Goal: Task Accomplishment & Management: Manage account settings

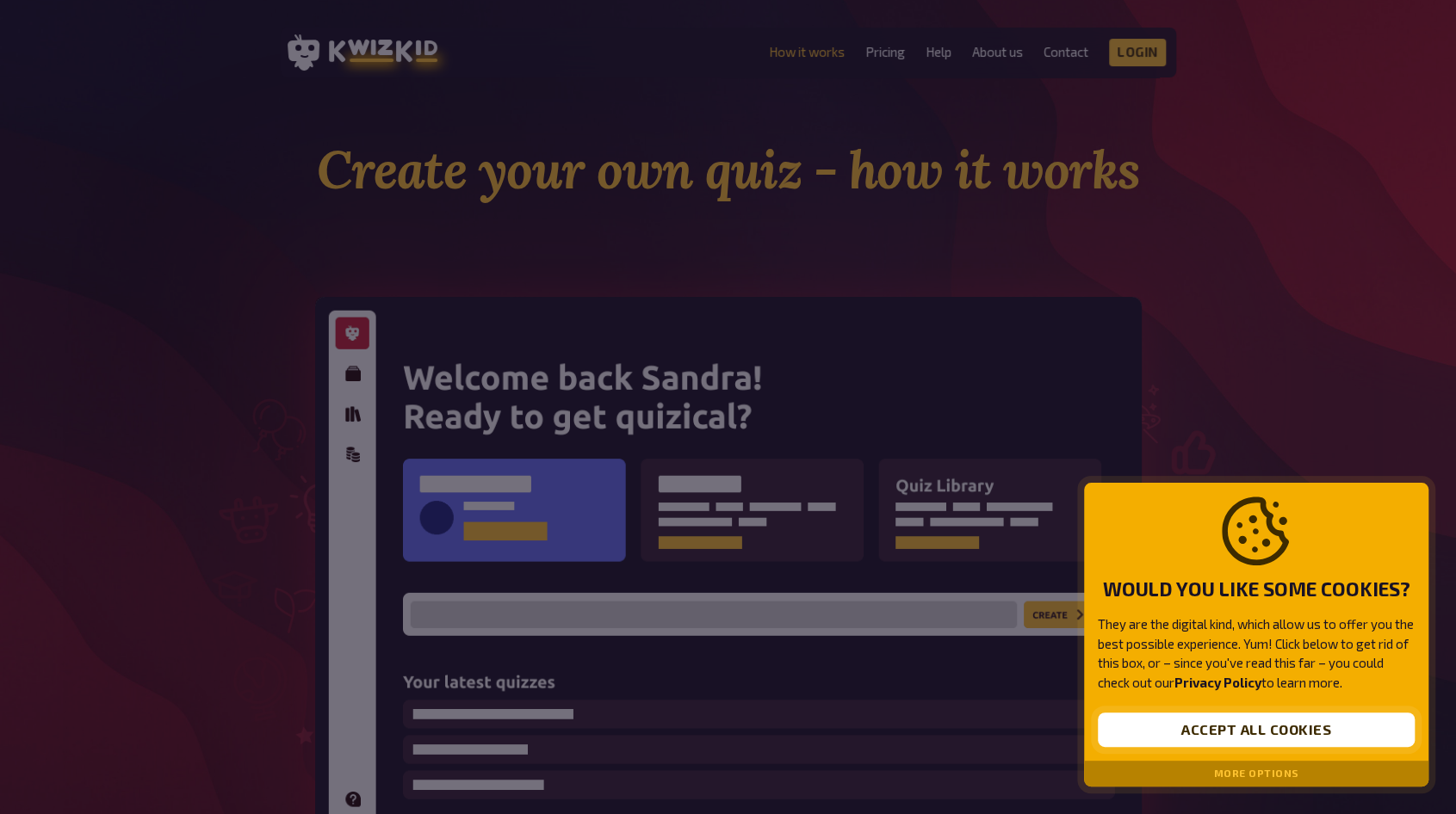
click at [1290, 732] on button "Accept all cookies" at bounding box center [1255, 729] width 316 height 34
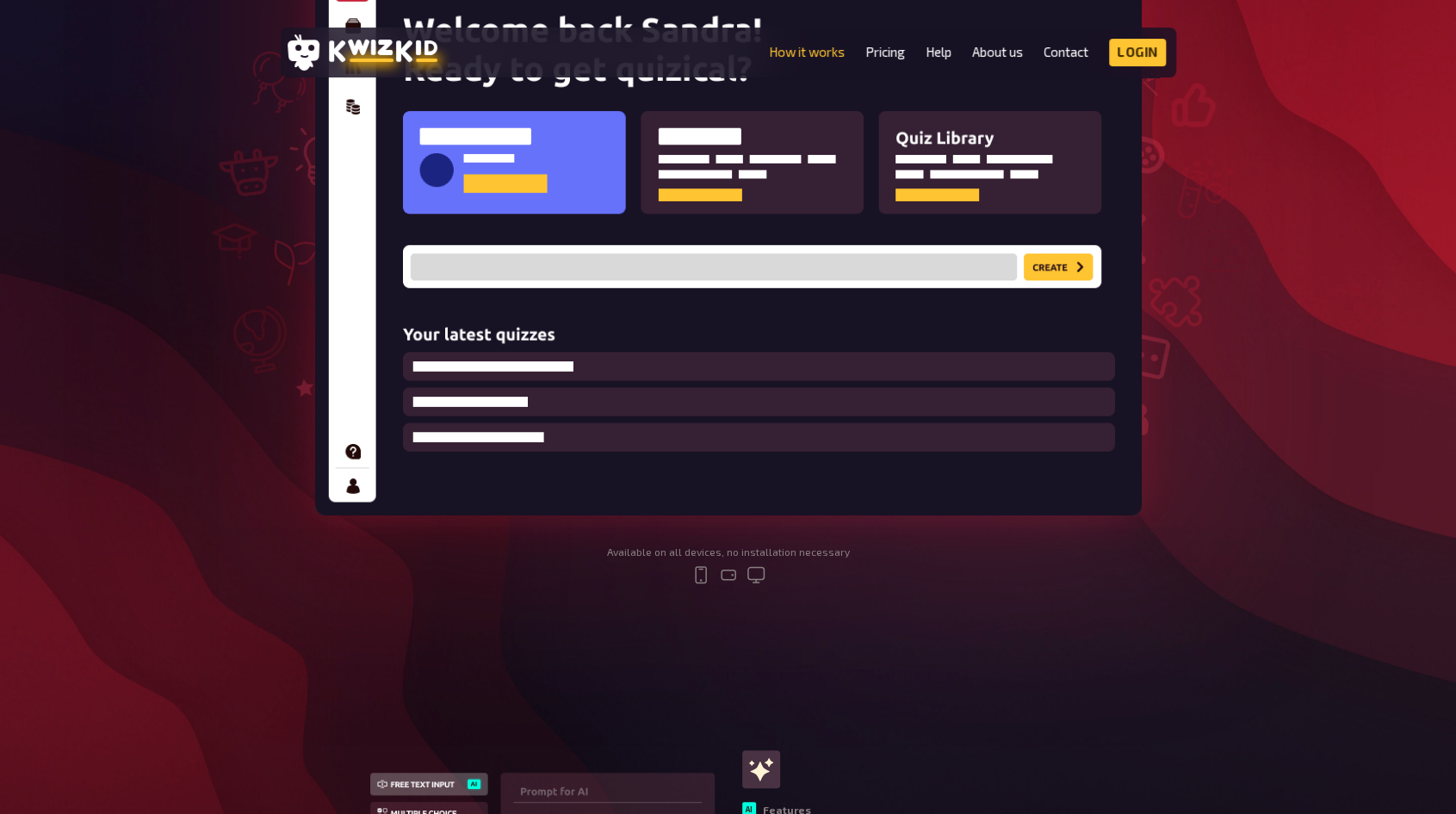
scroll to position [344, 0]
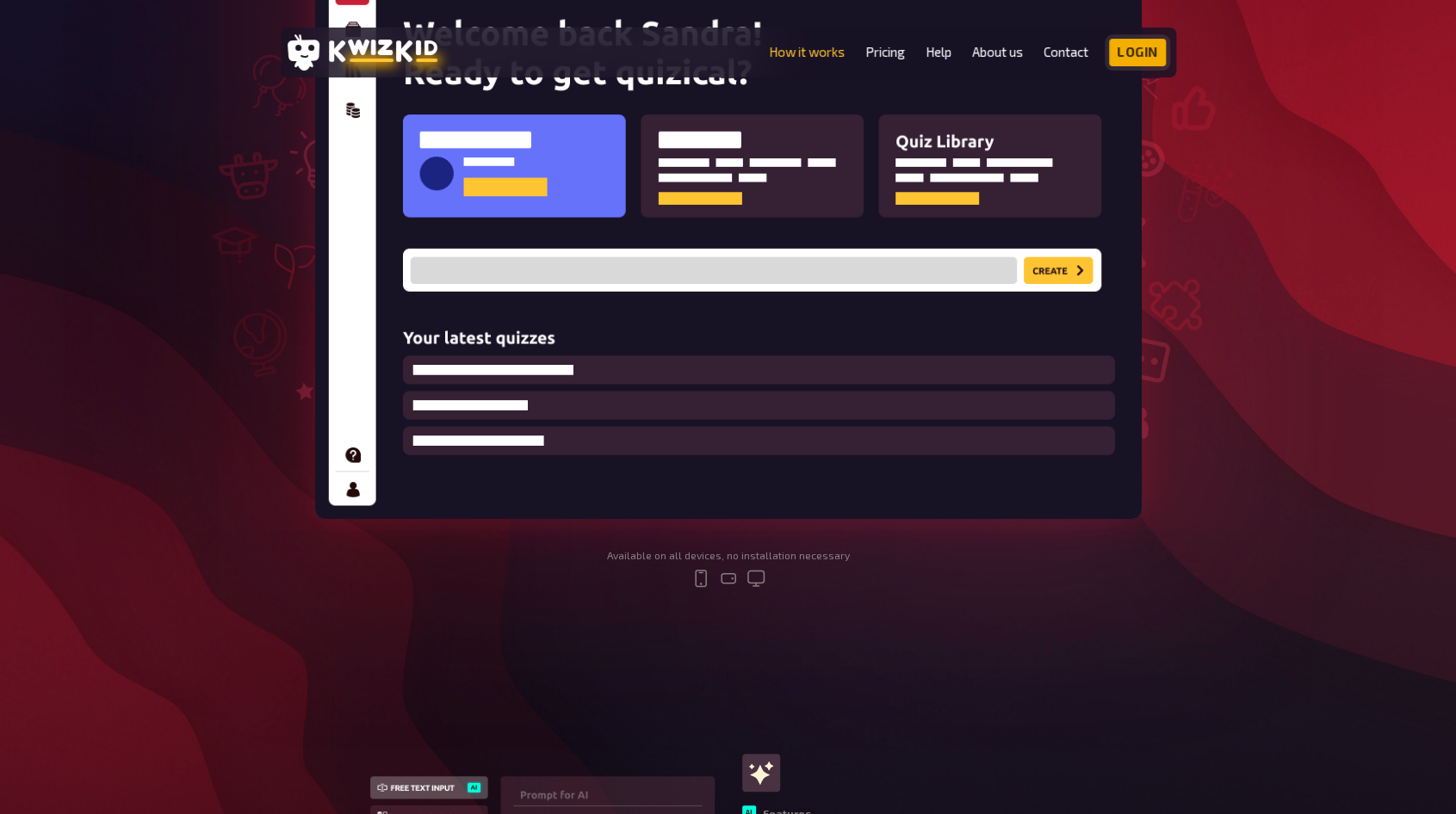
click at [1156, 56] on link "Login" at bounding box center [1138, 52] width 57 height 28
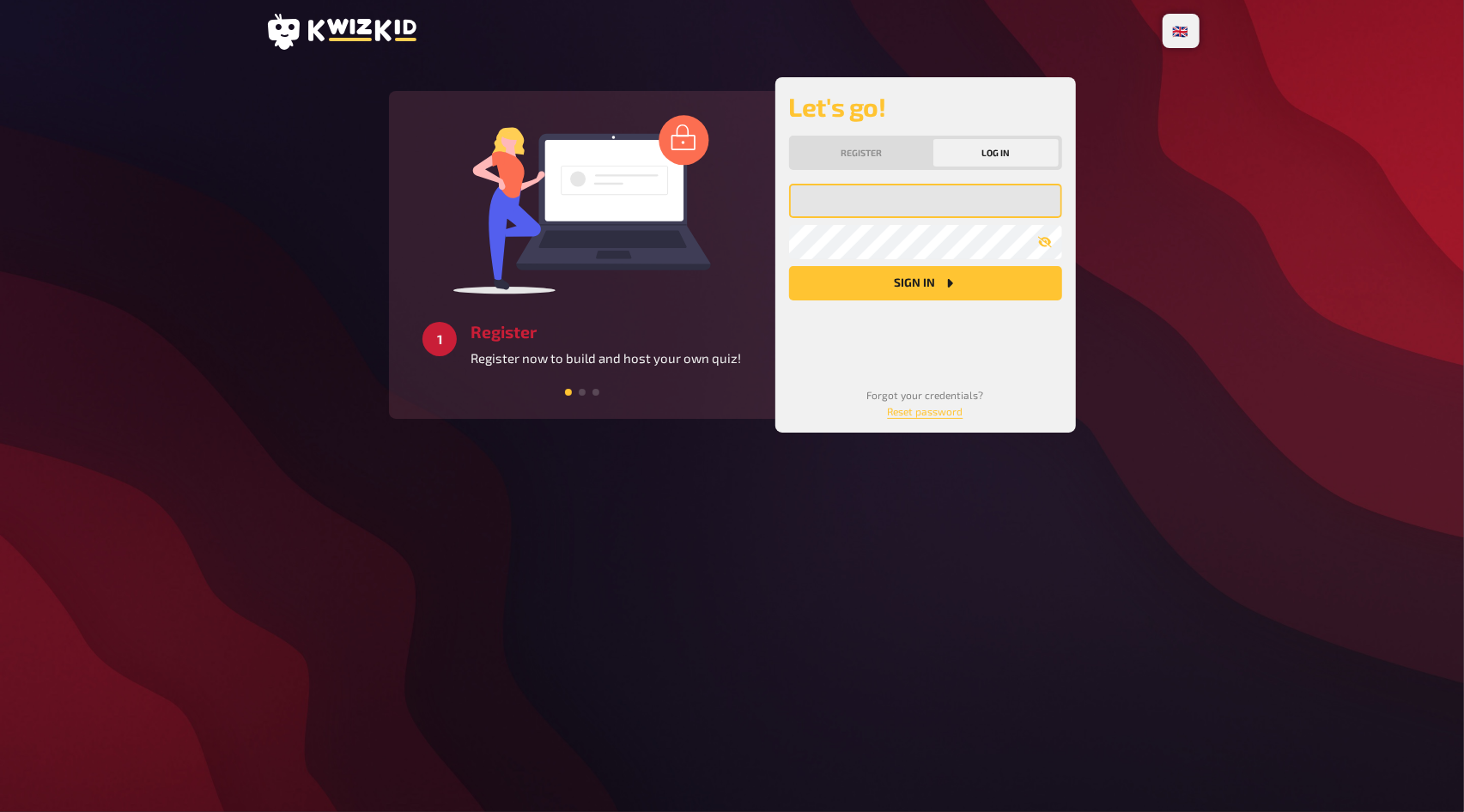
click at [877, 195] on input "email" at bounding box center [926, 201] width 273 height 34
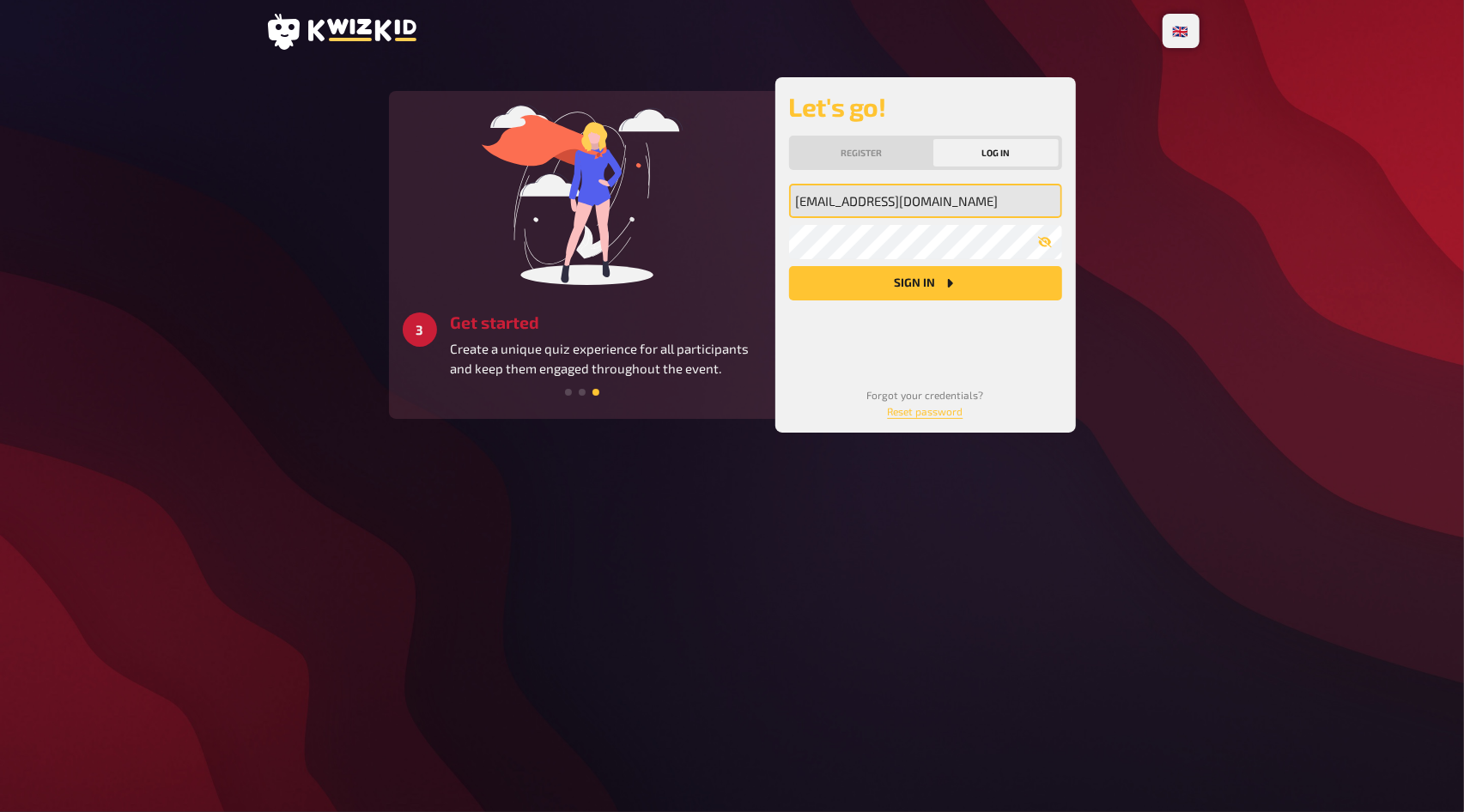
type input "[EMAIL_ADDRESS][DOMAIN_NAME]"
click at [932, 279] on button "Sign in" at bounding box center [926, 283] width 273 height 34
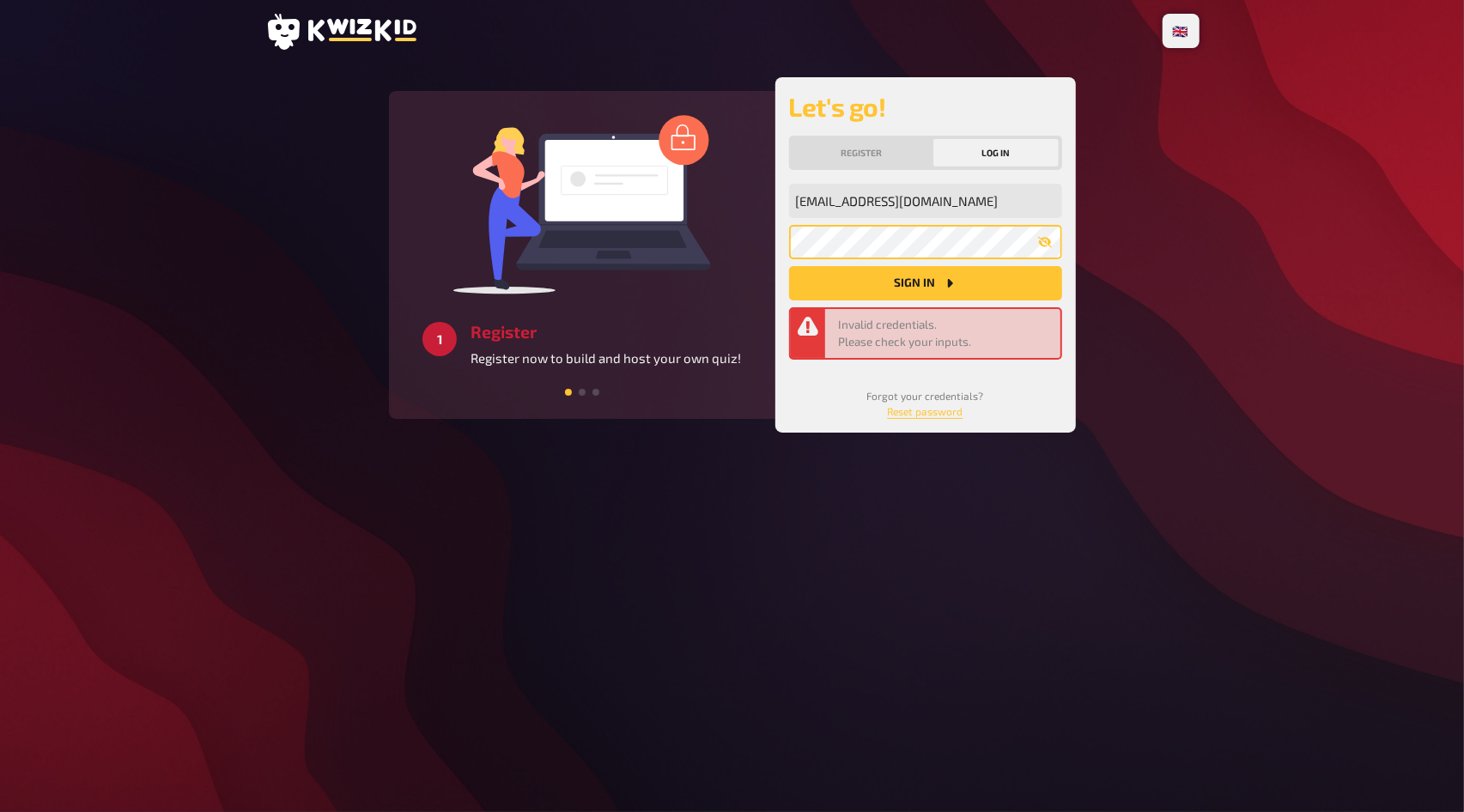
click at [708, 243] on div "2 Create Add your own questions without hassle or choose one from our database.…" at bounding box center [732, 255] width 687 height 355
click at [779, 233] on div "Let's go! Register Log in [EMAIL_ADDRESS][DOMAIN_NAME] My email address My pass…" at bounding box center [925, 255] width 300 height 355
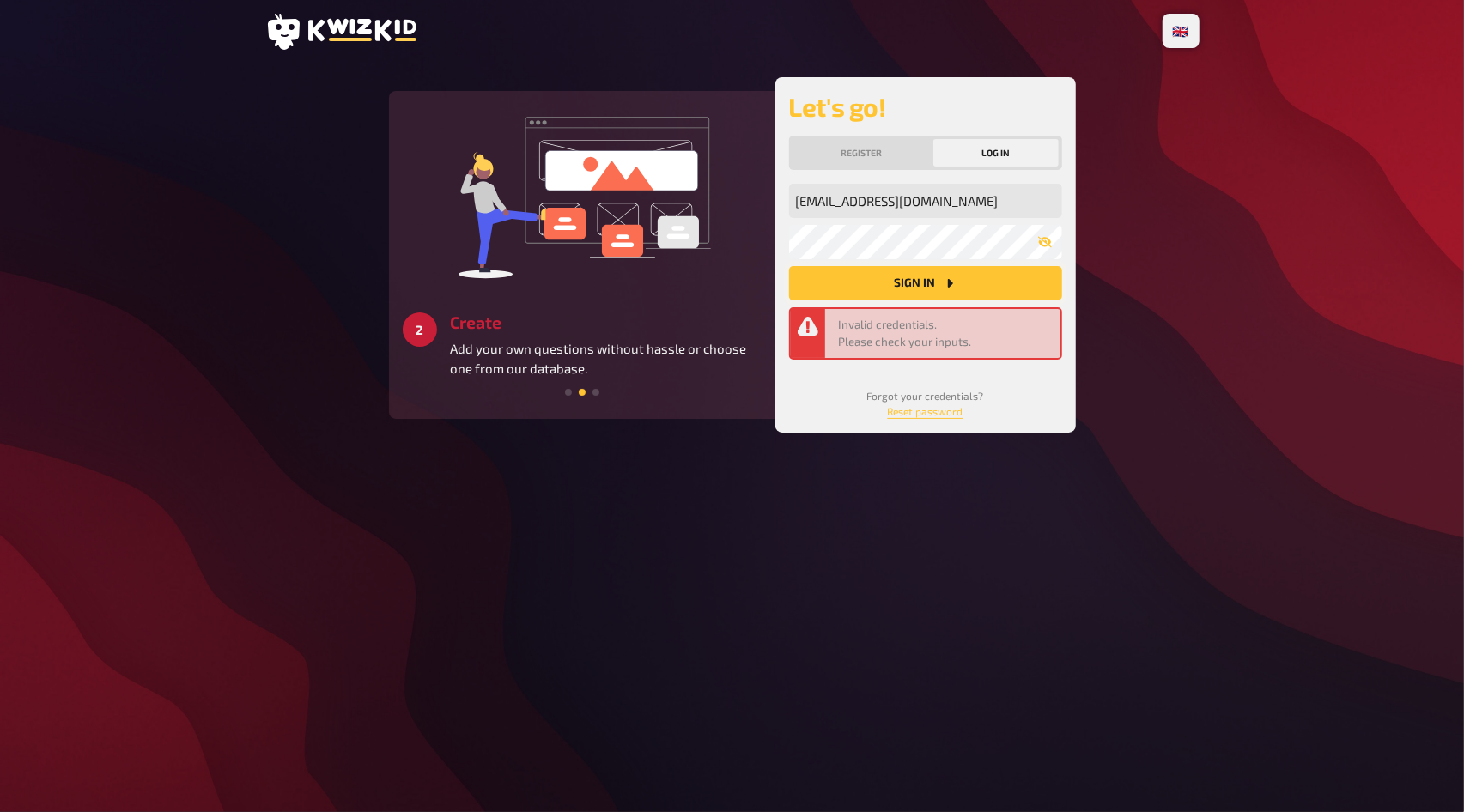
click at [892, 289] on button "Sign in" at bounding box center [926, 283] width 273 height 34
click at [920, 286] on button "Sign in" at bounding box center [926, 283] width 273 height 34
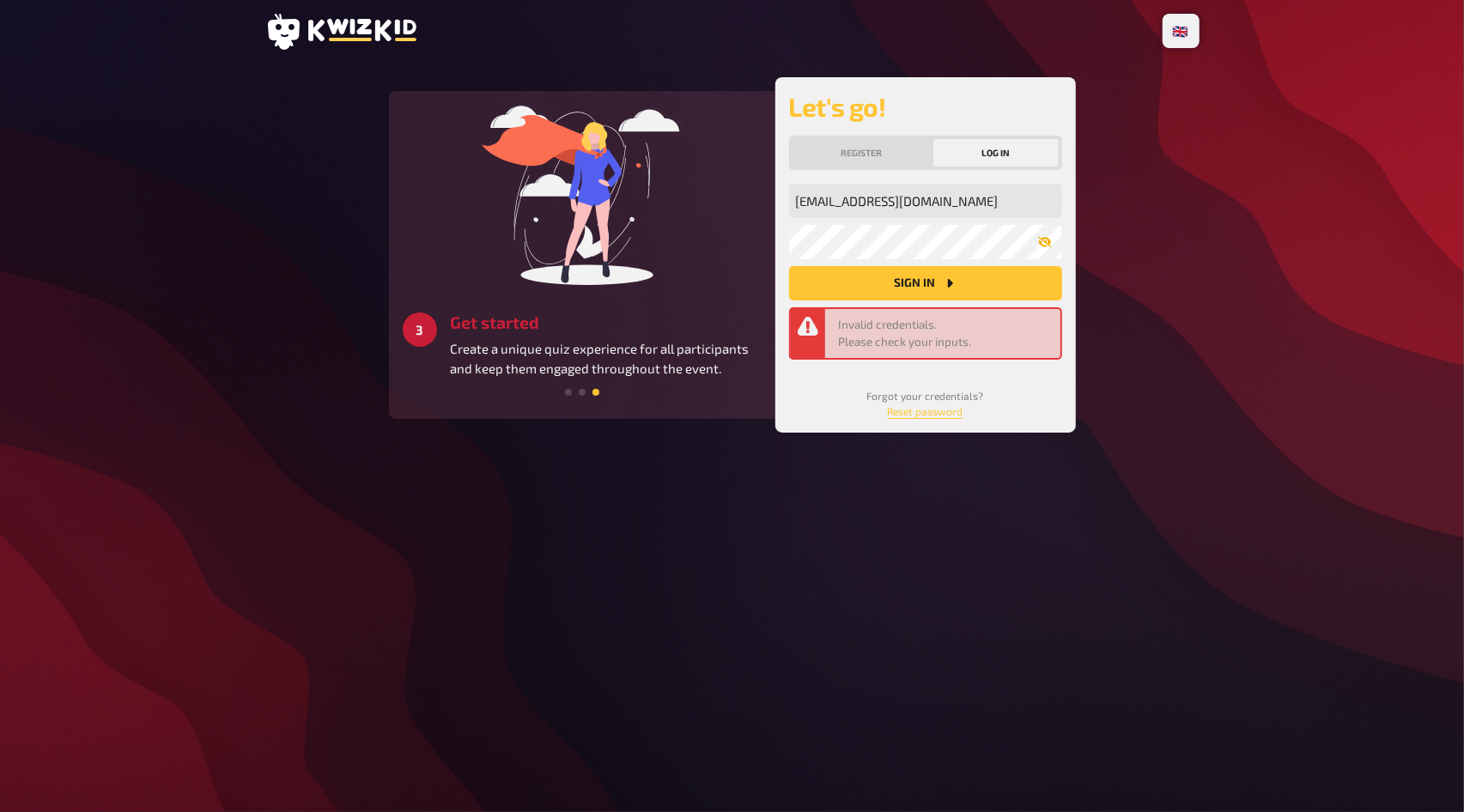
click at [1041, 239] on icon "button" at bounding box center [1043, 243] width 13 height 11
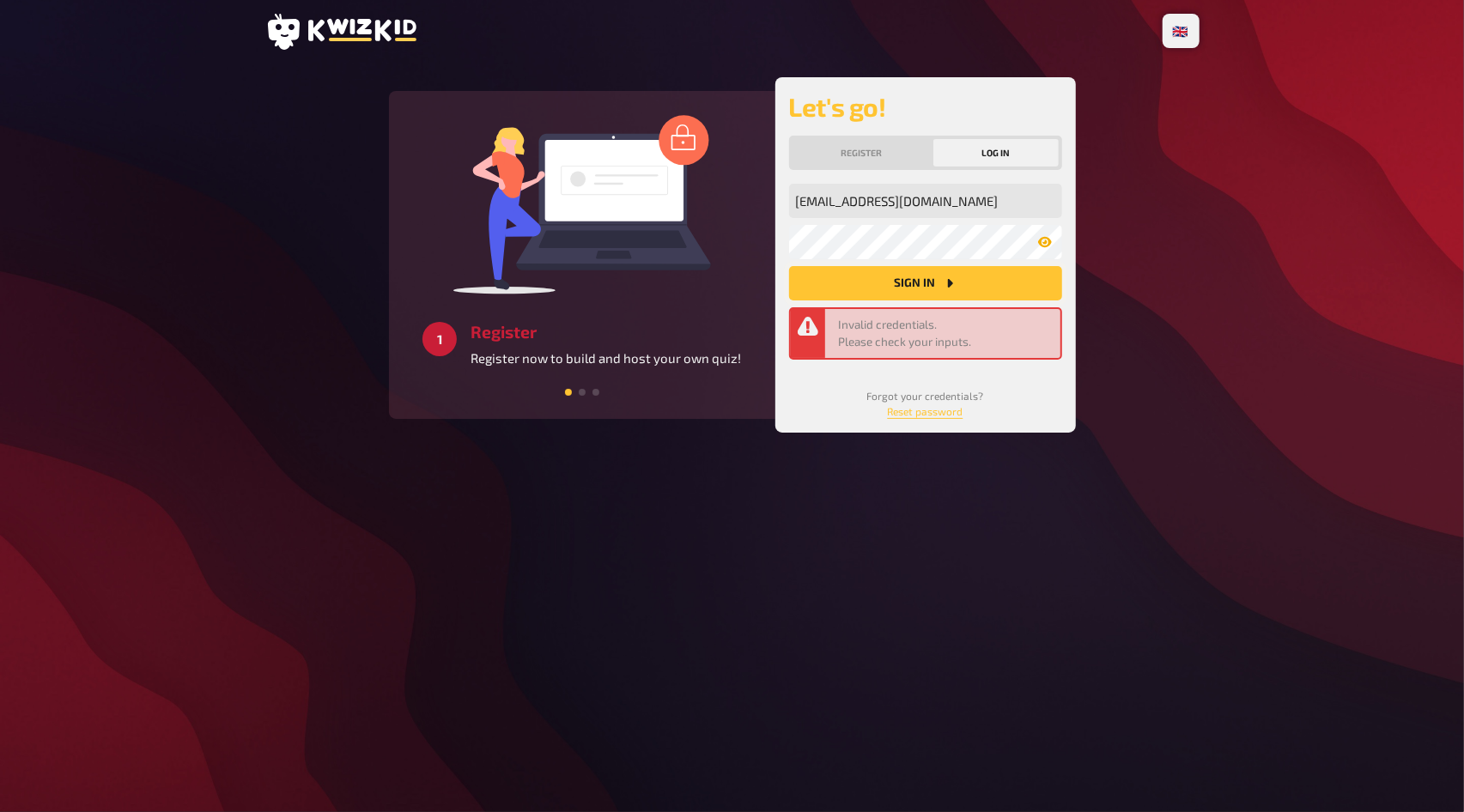
click at [877, 271] on button "Sign in" at bounding box center [926, 283] width 273 height 34
